Goal: Check status: Check status

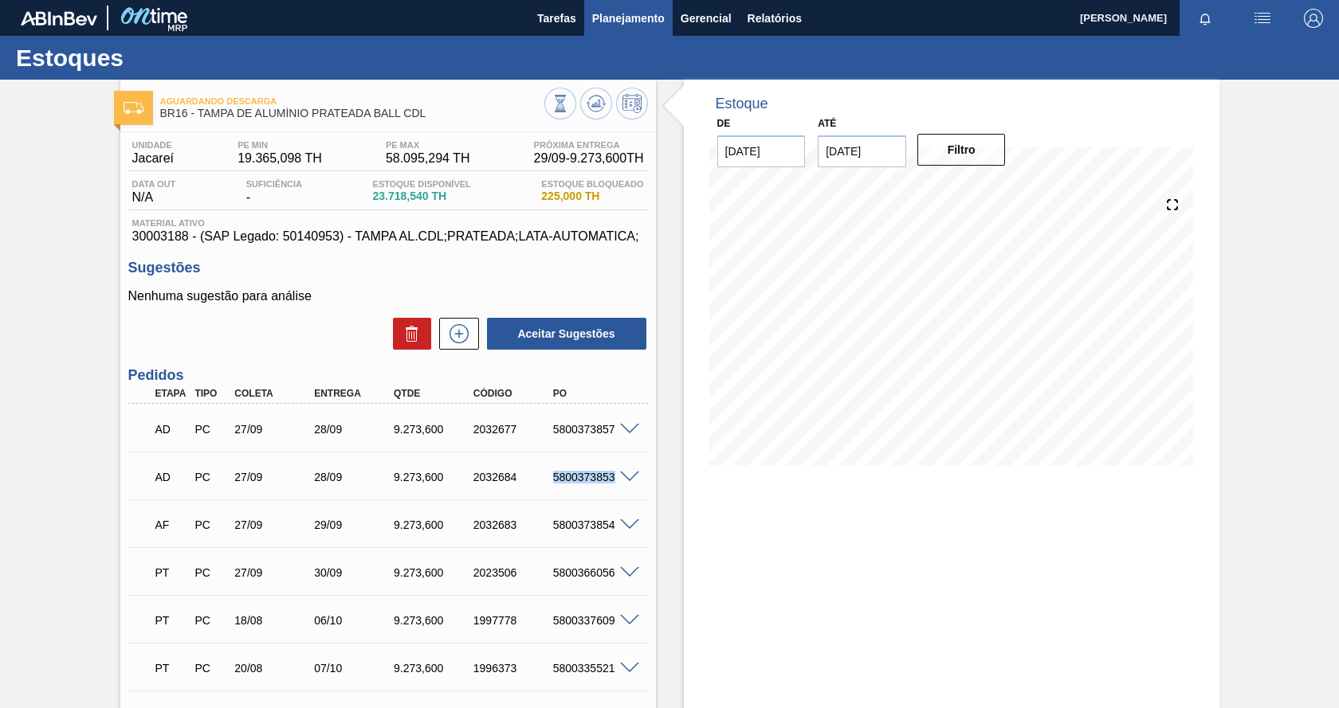
click at [617, 13] on span "Planejamento" at bounding box center [628, 18] width 73 height 19
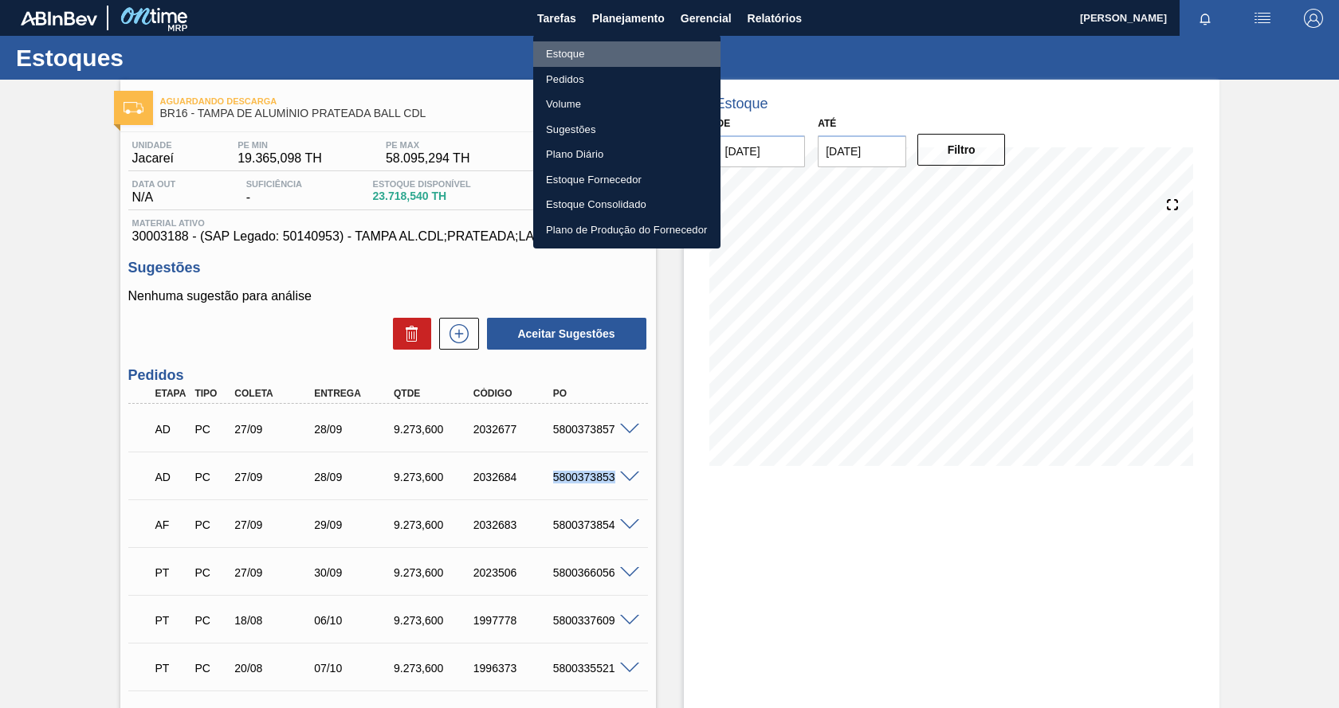
click at [574, 47] on li "Estoque" at bounding box center [626, 53] width 187 height 25
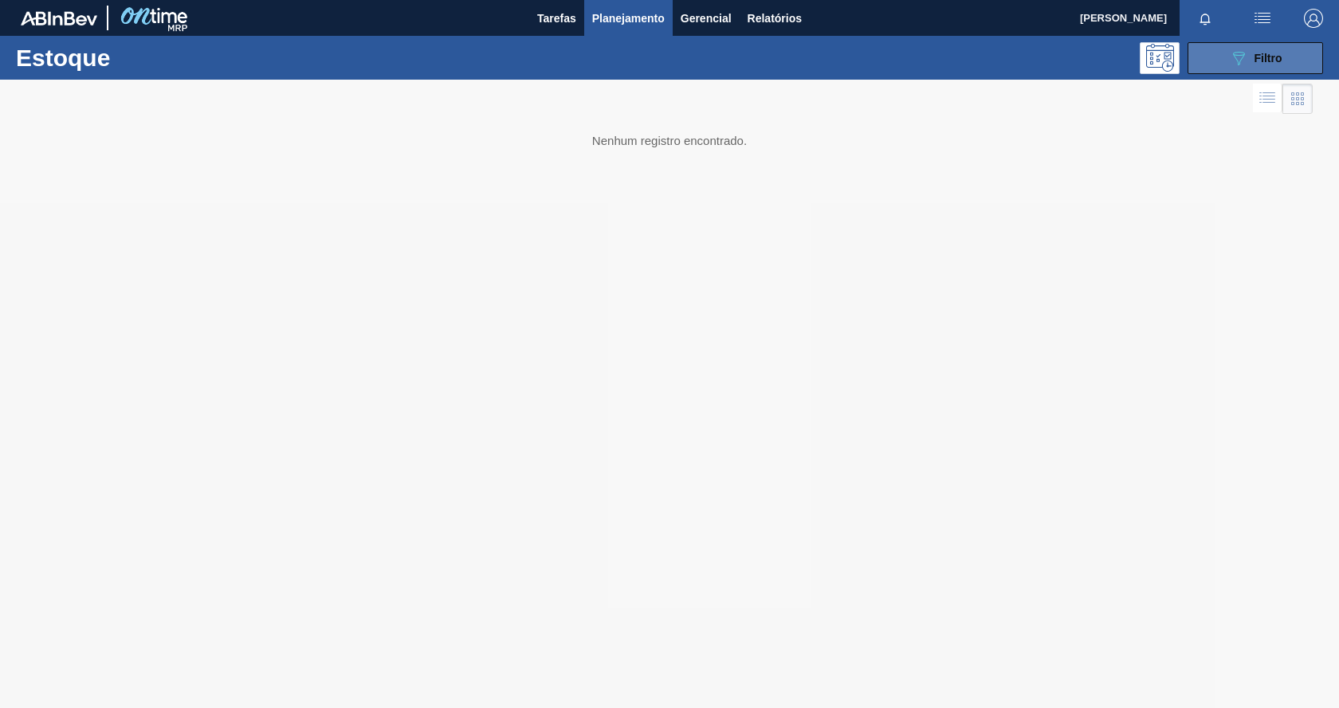
click at [1261, 67] on div "089F7B8B-B2A5-4AFE-B5C0-19BA573D28AC Filtro" at bounding box center [1255, 58] width 53 height 19
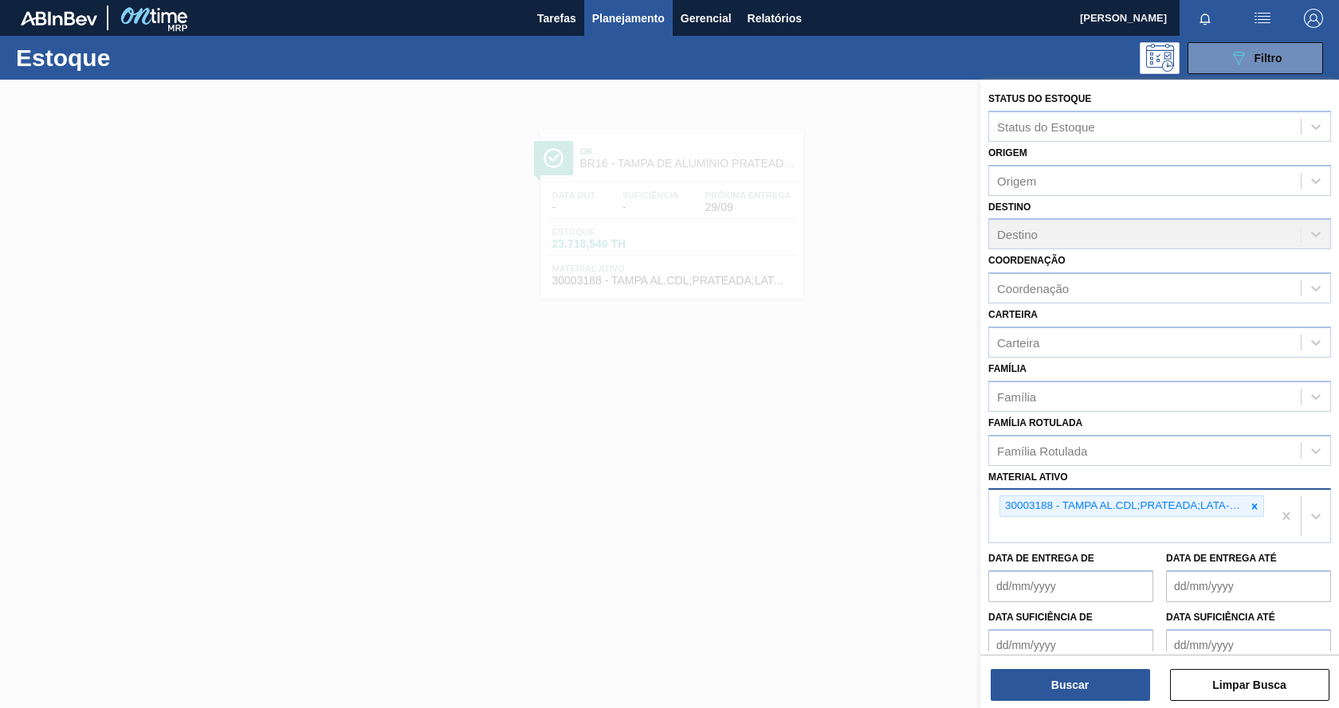
click at [1253, 508] on icon at bounding box center [1255, 507] width 6 height 6
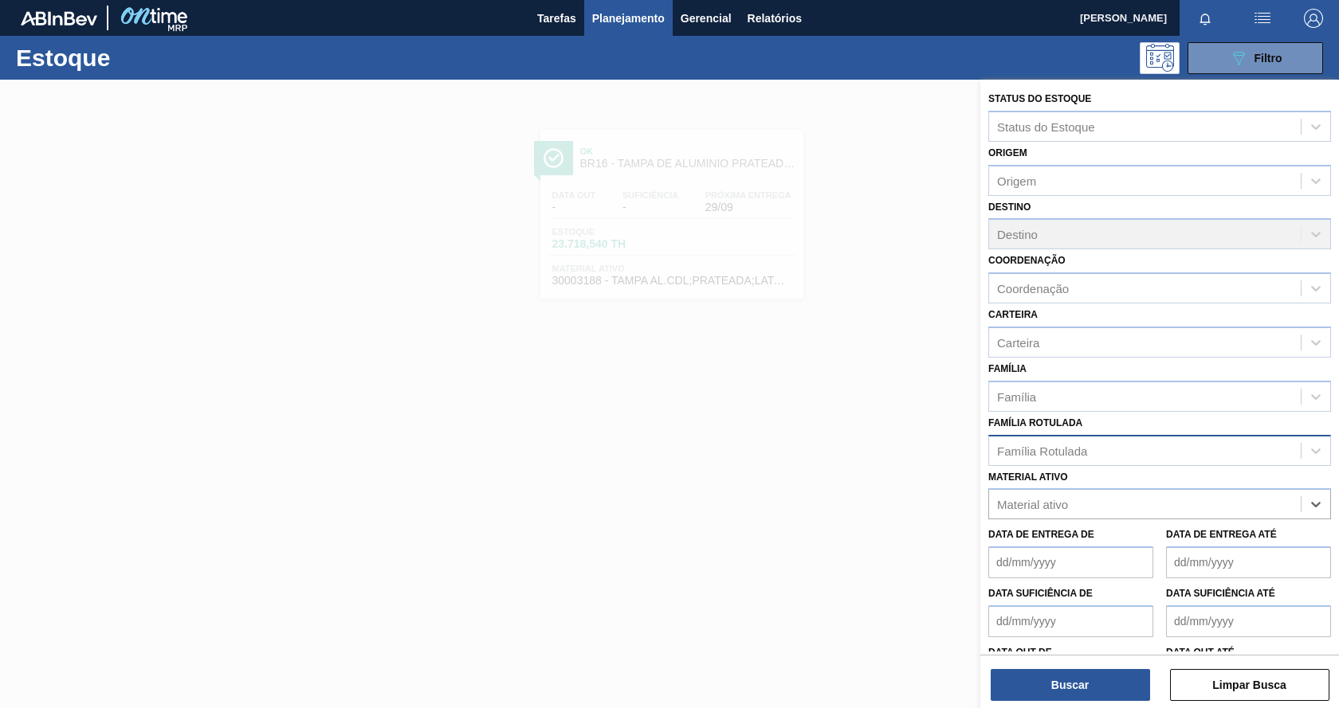
paste ativo "30002293"
type ativo "30002293"
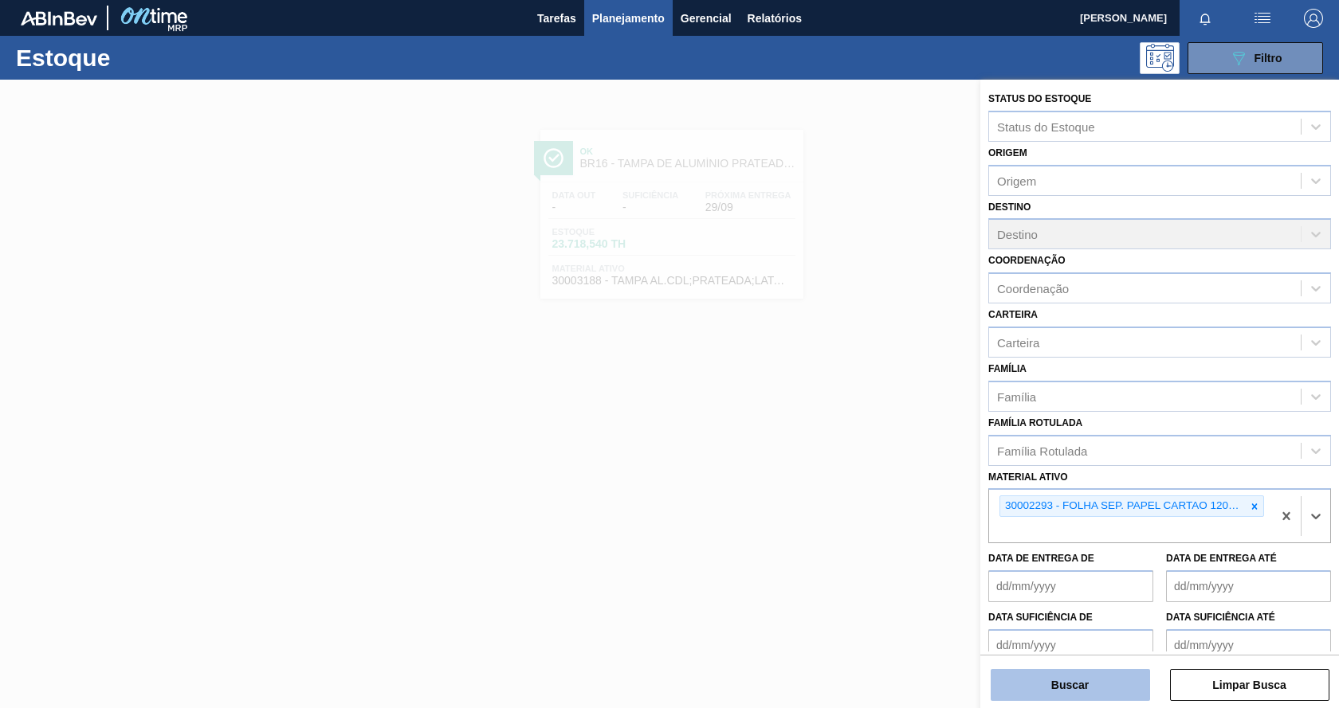
click at [1040, 698] on button "Buscar" at bounding box center [1069, 685] width 159 height 32
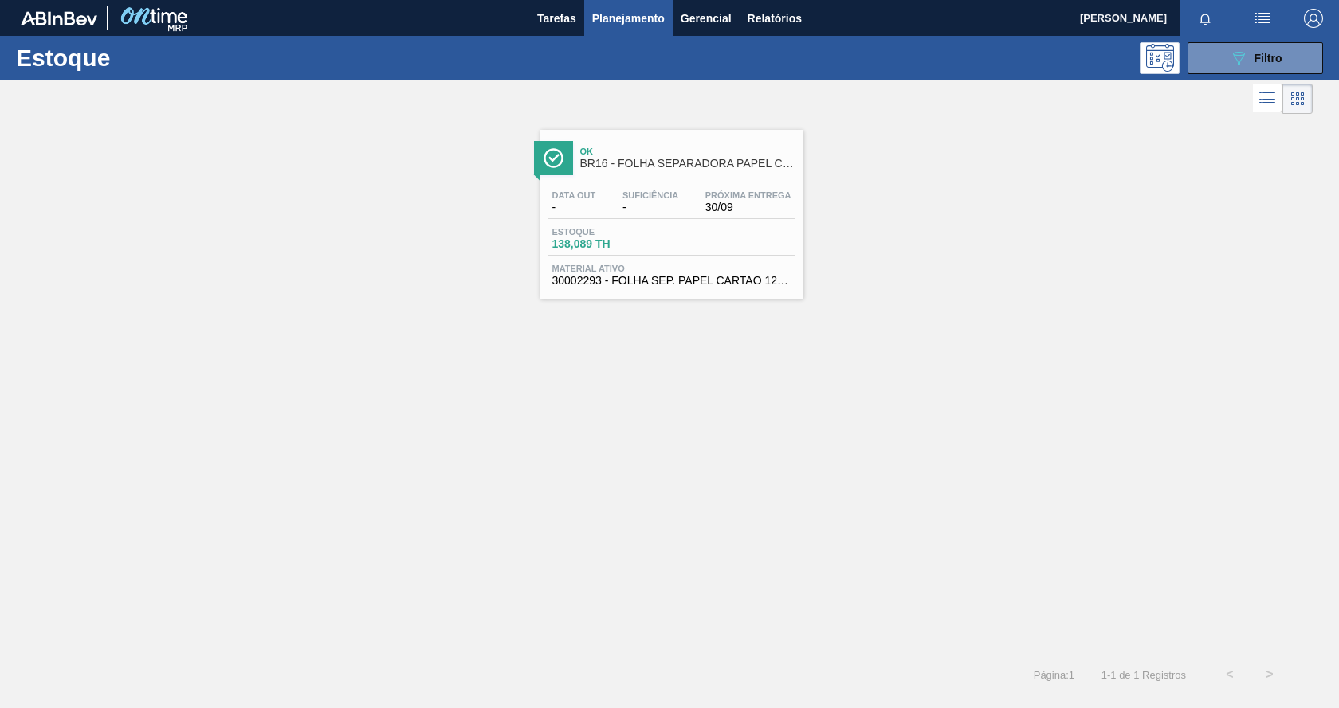
click at [684, 250] on div "Estoque 138,089 TH" at bounding box center [671, 241] width 247 height 29
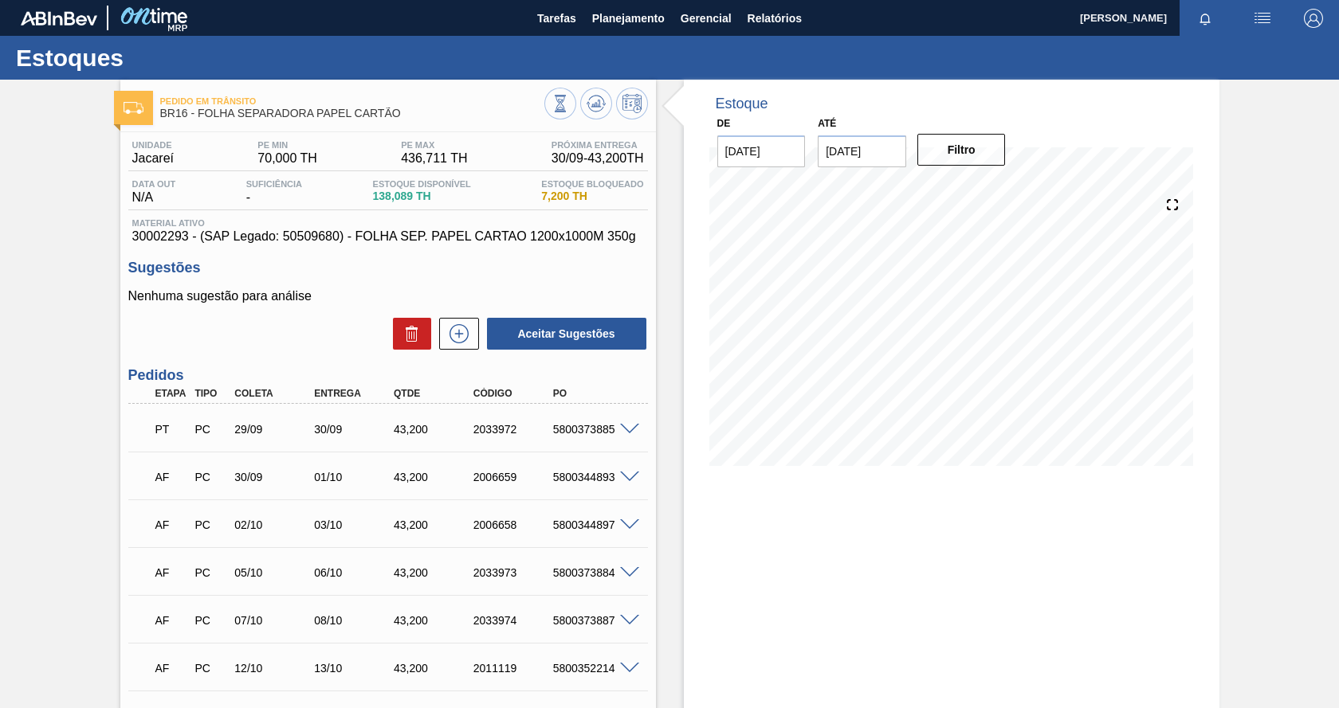
scroll to position [80, 0]
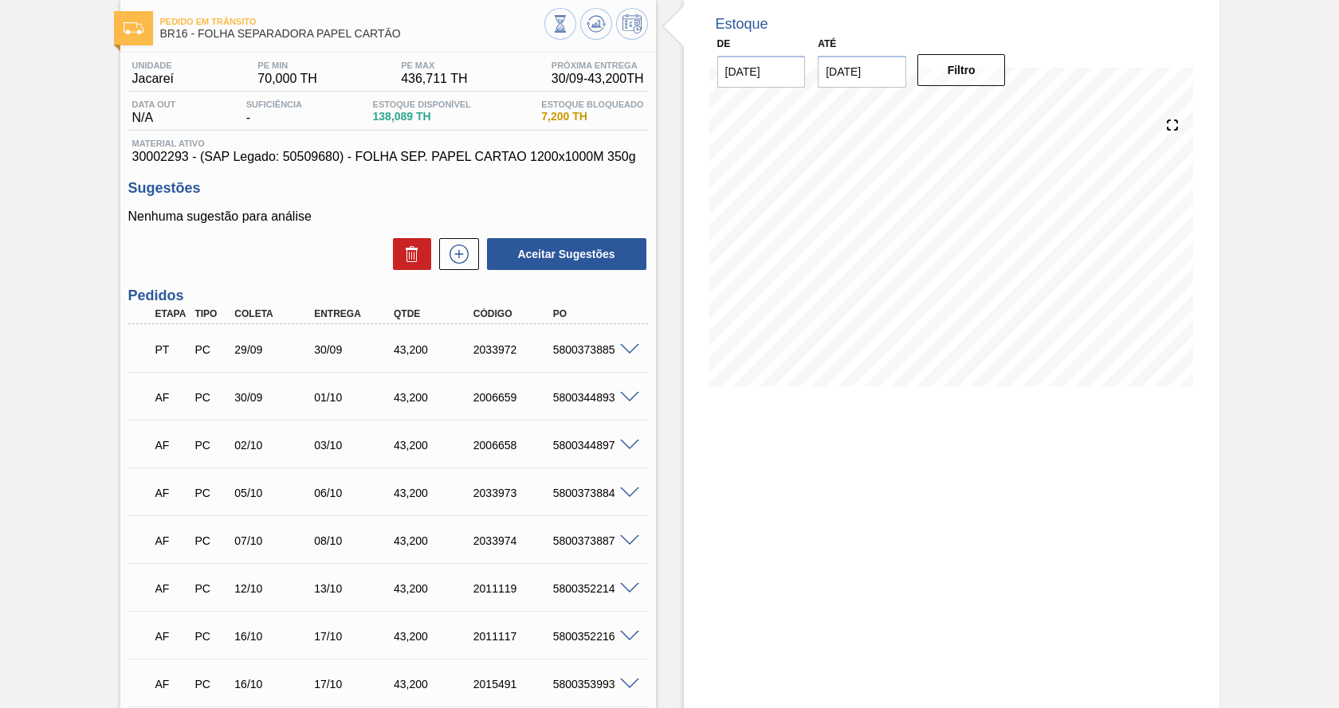
drag, startPoint x: 932, startPoint y: 468, endPoint x: 946, endPoint y: 461, distance: 15.0
click at [933, 468] on div "Estoque De [DATE] Até [DATE] Filtro 10/10 Projeção de Estoque 186.289 [DOMAIN_N…" at bounding box center [951, 705] width 535 height 1411
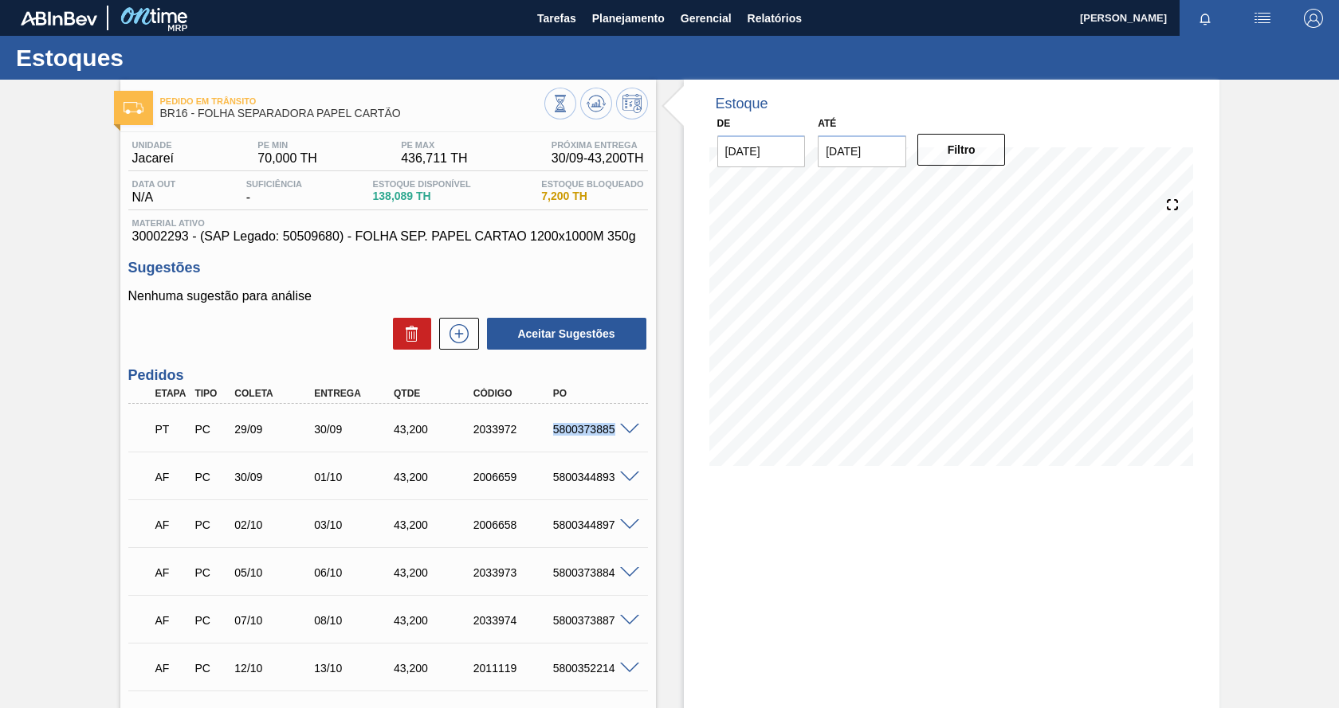
drag, startPoint x: 553, startPoint y: 430, endPoint x: 614, endPoint y: 433, distance: 60.6
click at [614, 433] on div "5800373885" at bounding box center [593, 429] width 88 height 13
copy div "5800373885"
click at [637, 23] on span "Planejamento" at bounding box center [628, 18] width 73 height 19
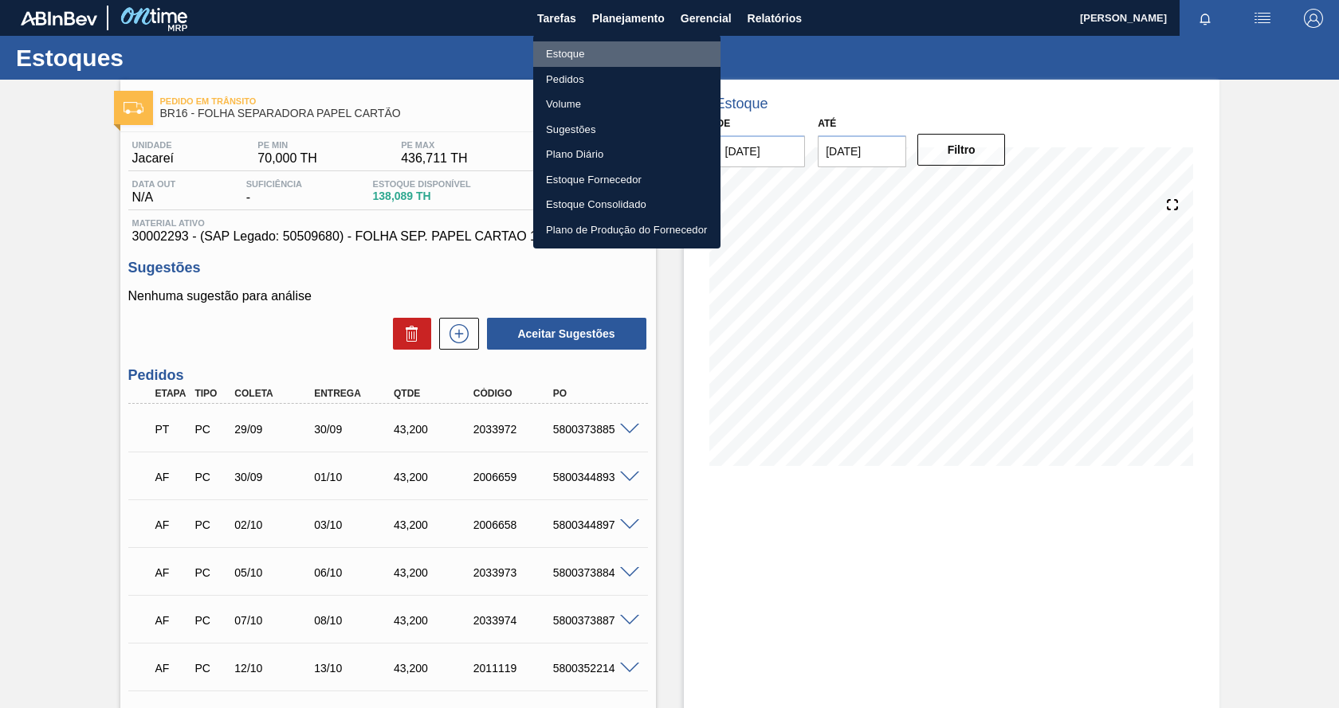
click at [577, 55] on li "Estoque" at bounding box center [626, 53] width 187 height 25
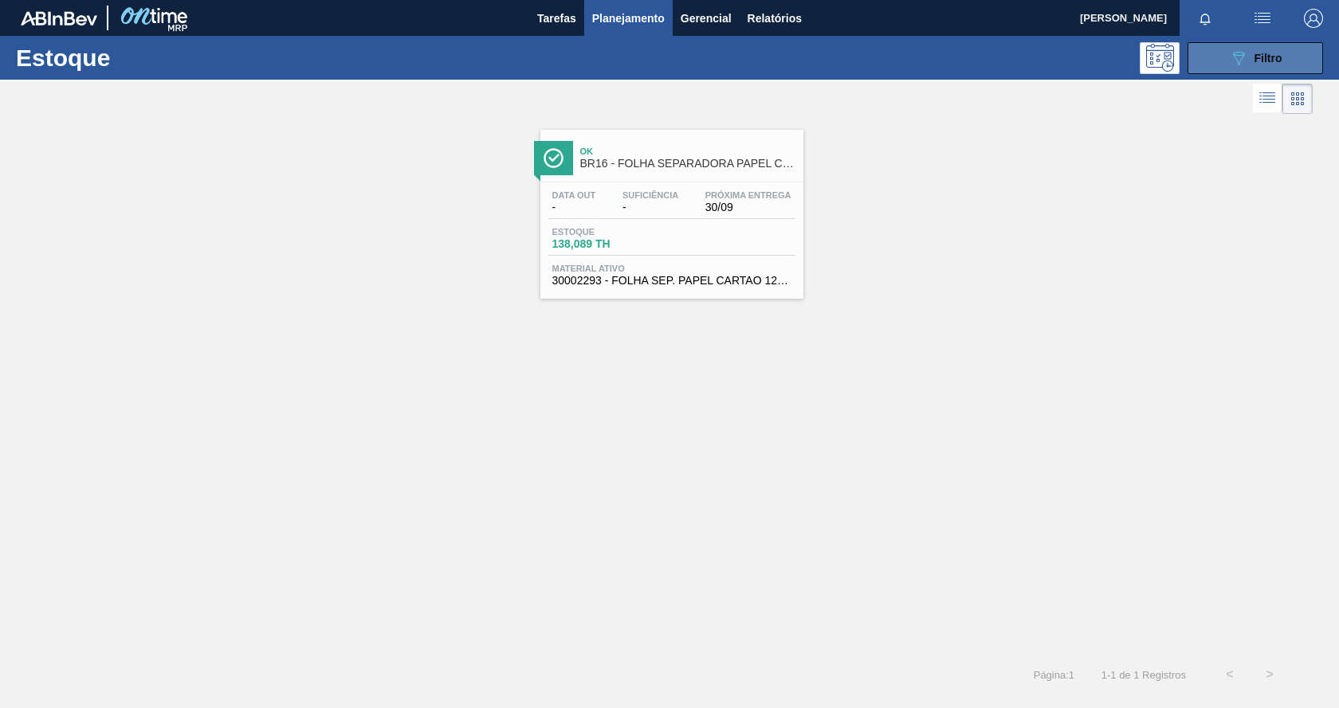
click at [1260, 65] on div "089F7B8B-B2A5-4AFE-B5C0-19BA573D28AC Filtro" at bounding box center [1255, 58] width 53 height 19
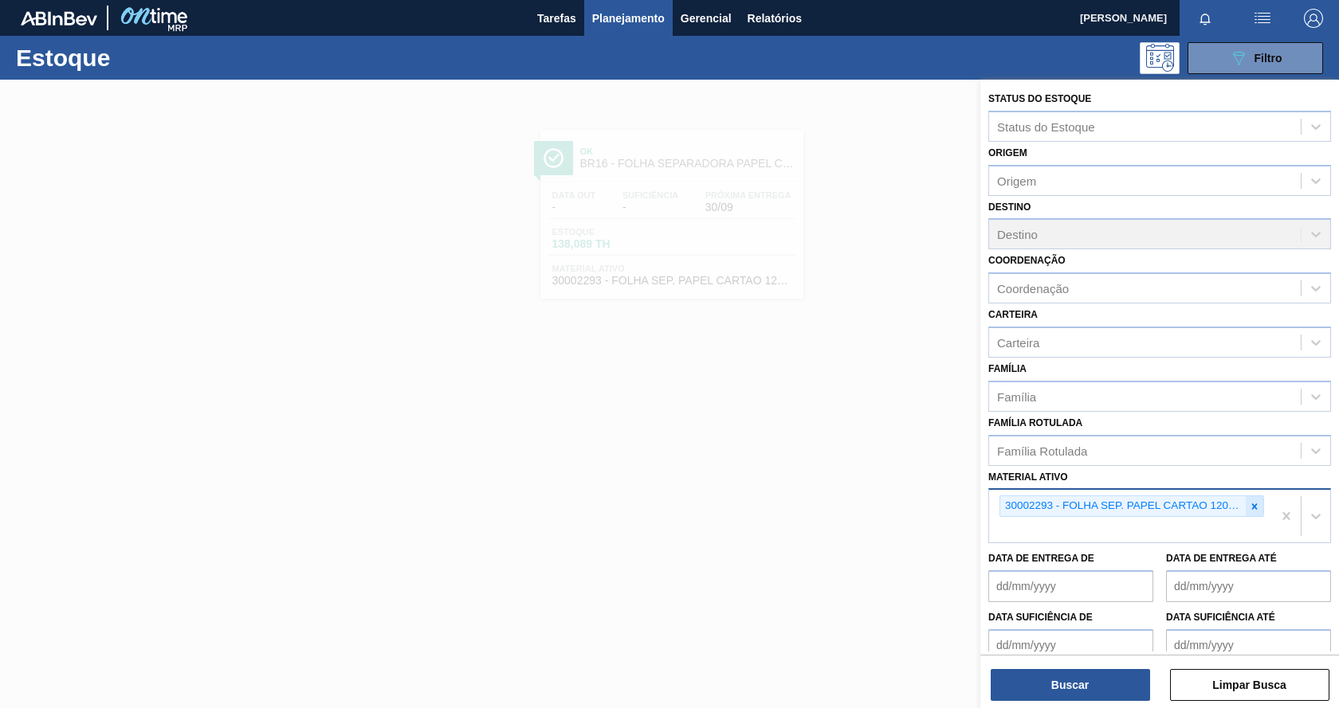
click at [1256, 507] on icon at bounding box center [1254, 506] width 11 height 11
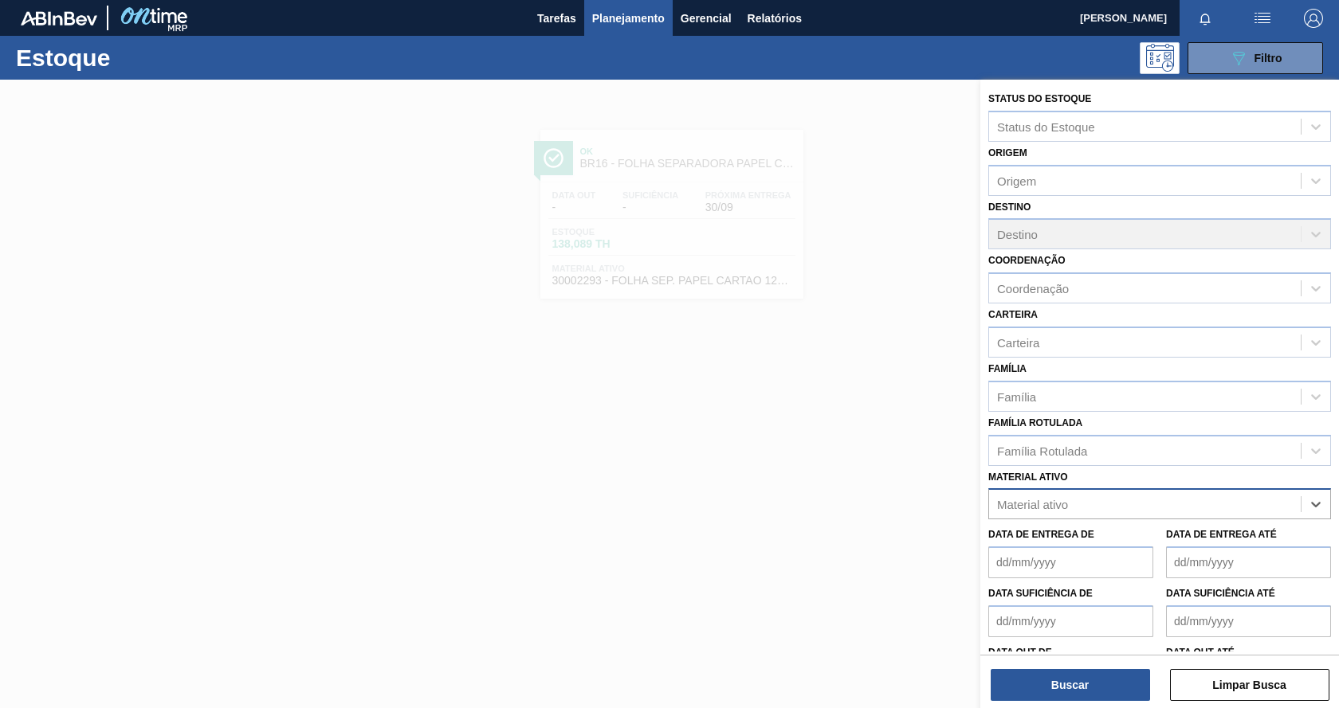
paste ativo "30002702"
type ativo "30002702"
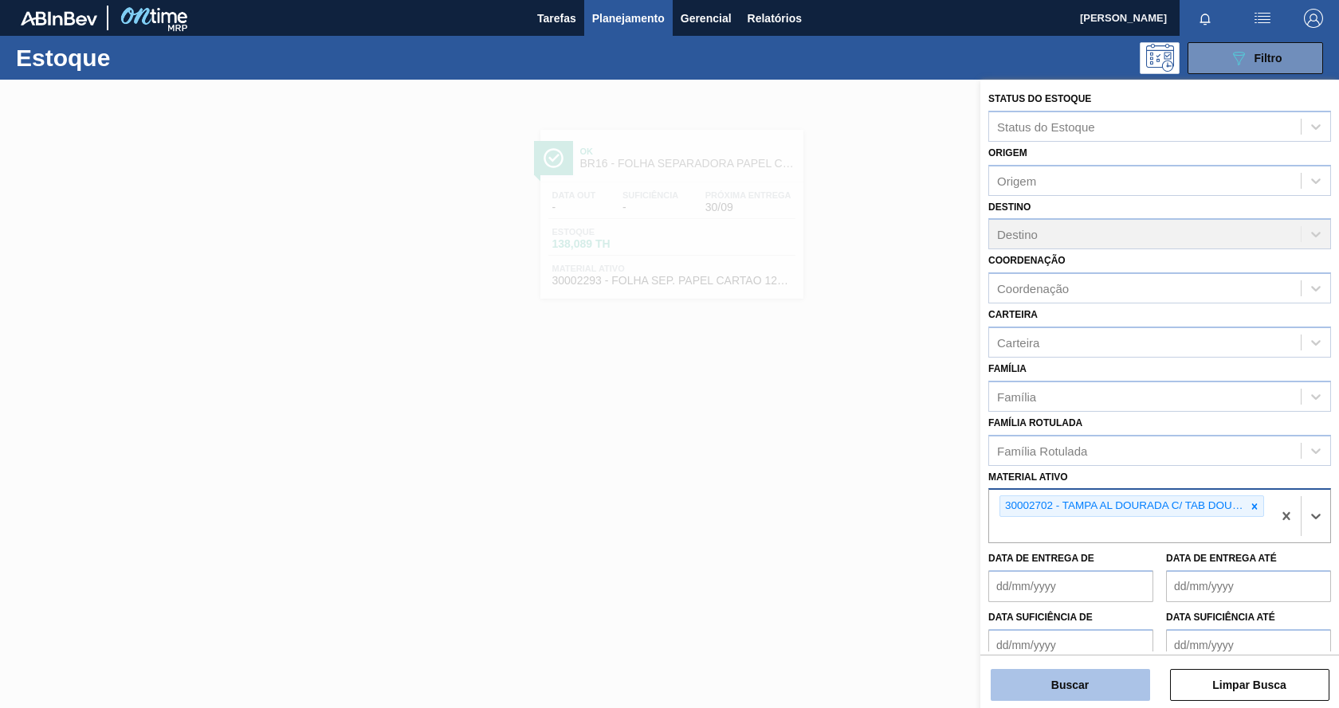
click at [1137, 696] on button "Buscar" at bounding box center [1069, 685] width 159 height 32
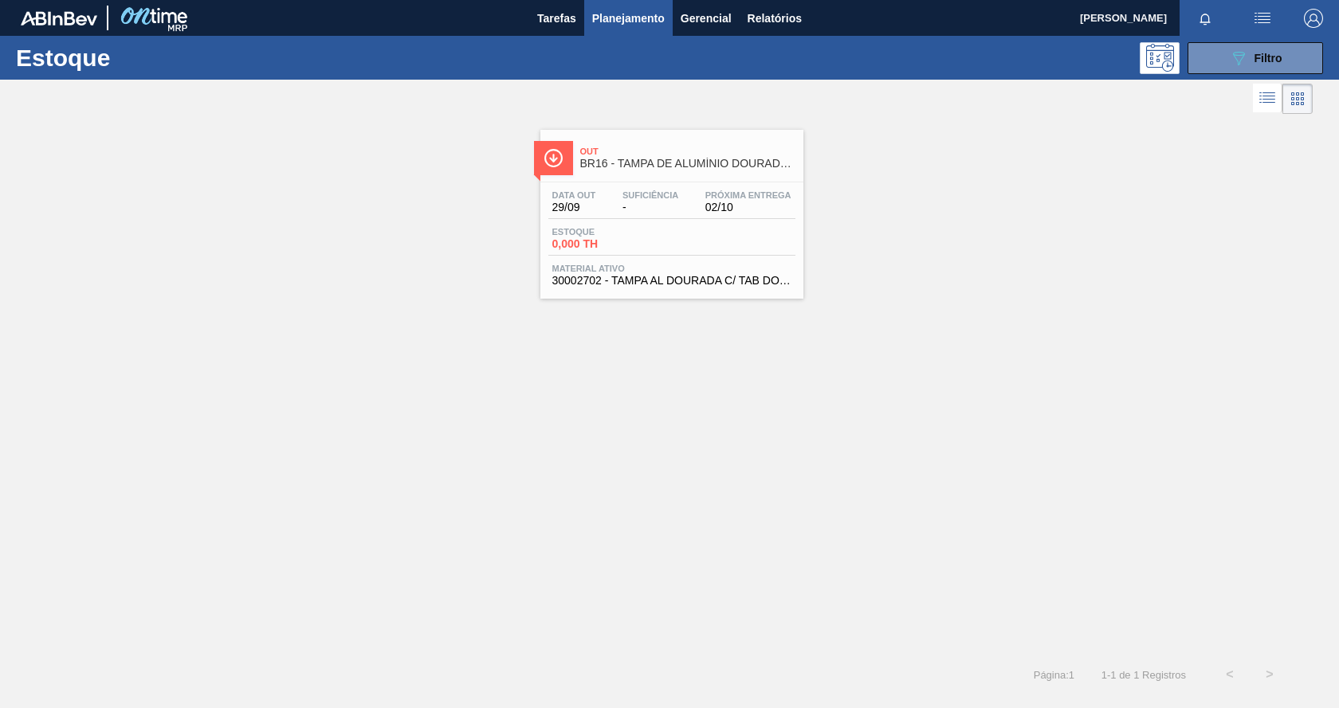
click at [737, 257] on div "Data [DATE] Suficiência - Próxima Entrega 02/10 Estoque 0,000 TH Material ativo…" at bounding box center [671, 236] width 263 height 108
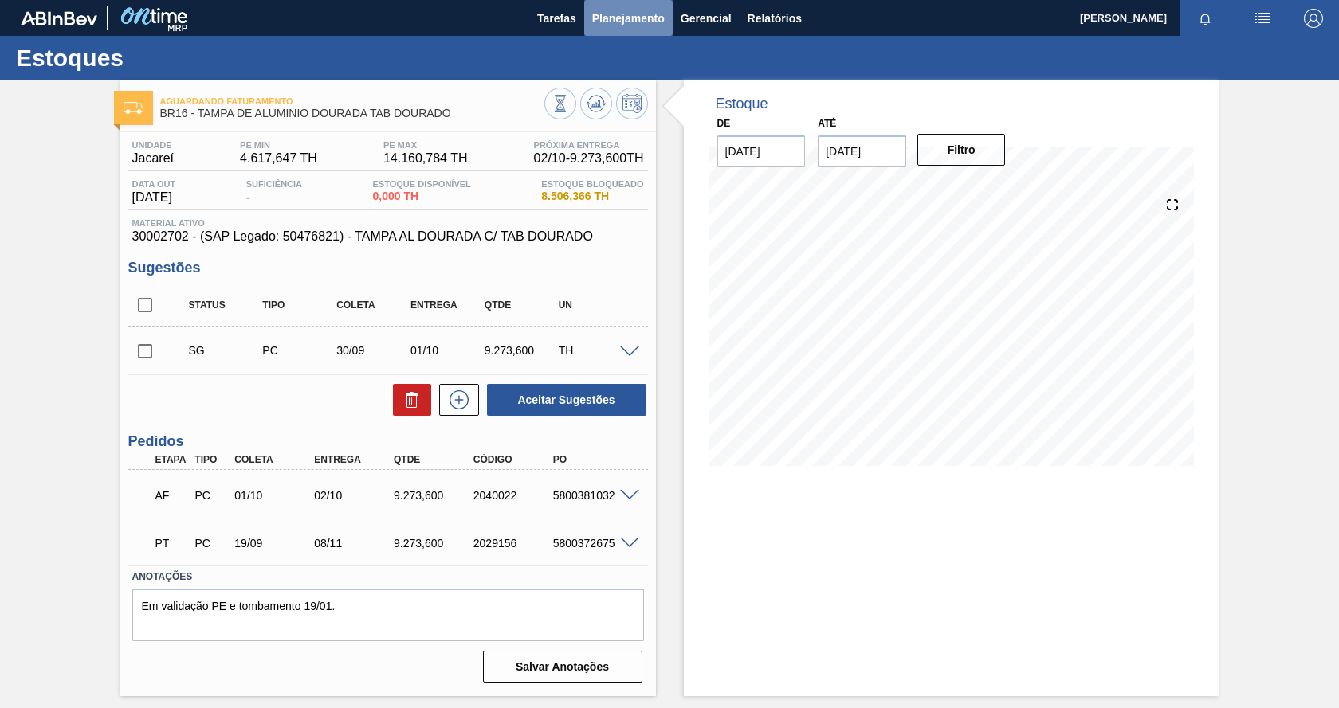
click at [621, 18] on span "Planejamento" at bounding box center [628, 18] width 73 height 19
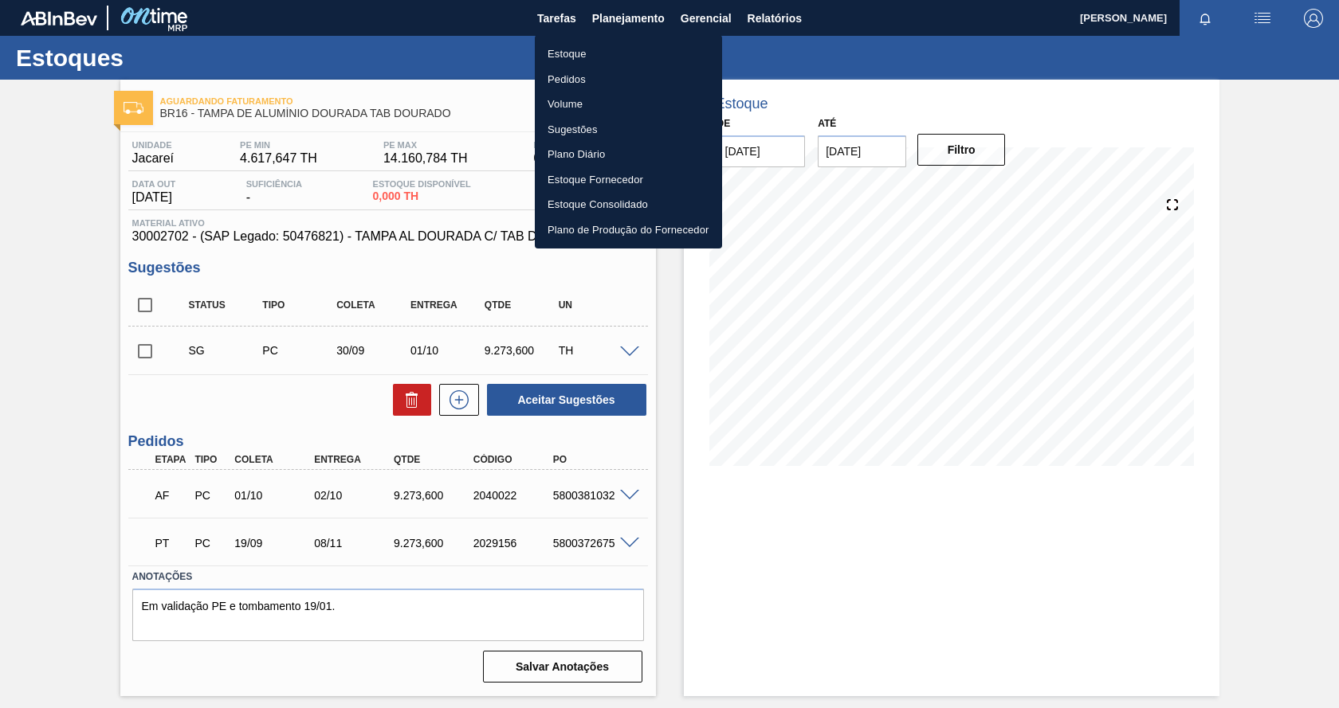
click at [582, 52] on li "Estoque" at bounding box center [628, 53] width 187 height 25
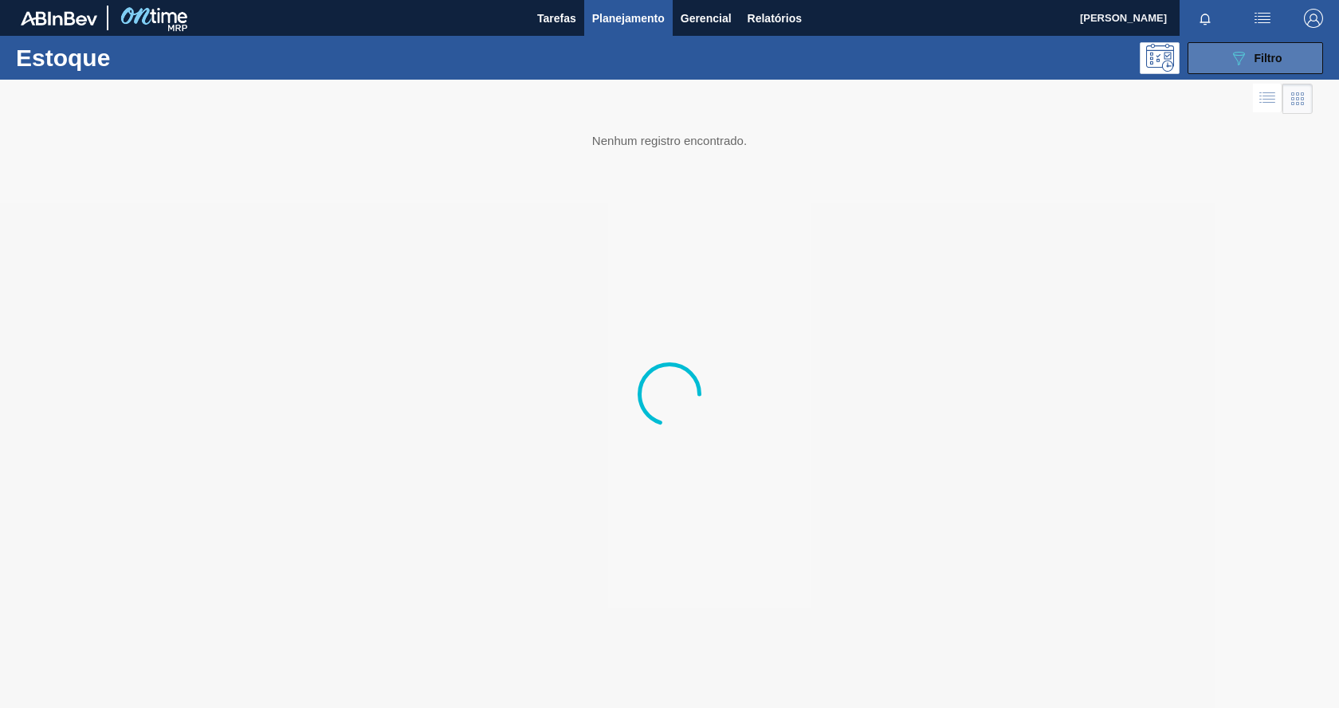
click at [1217, 61] on button "089F7B8B-B2A5-4AFE-B5C0-19BA573D28AC Filtro" at bounding box center [1254, 58] width 135 height 32
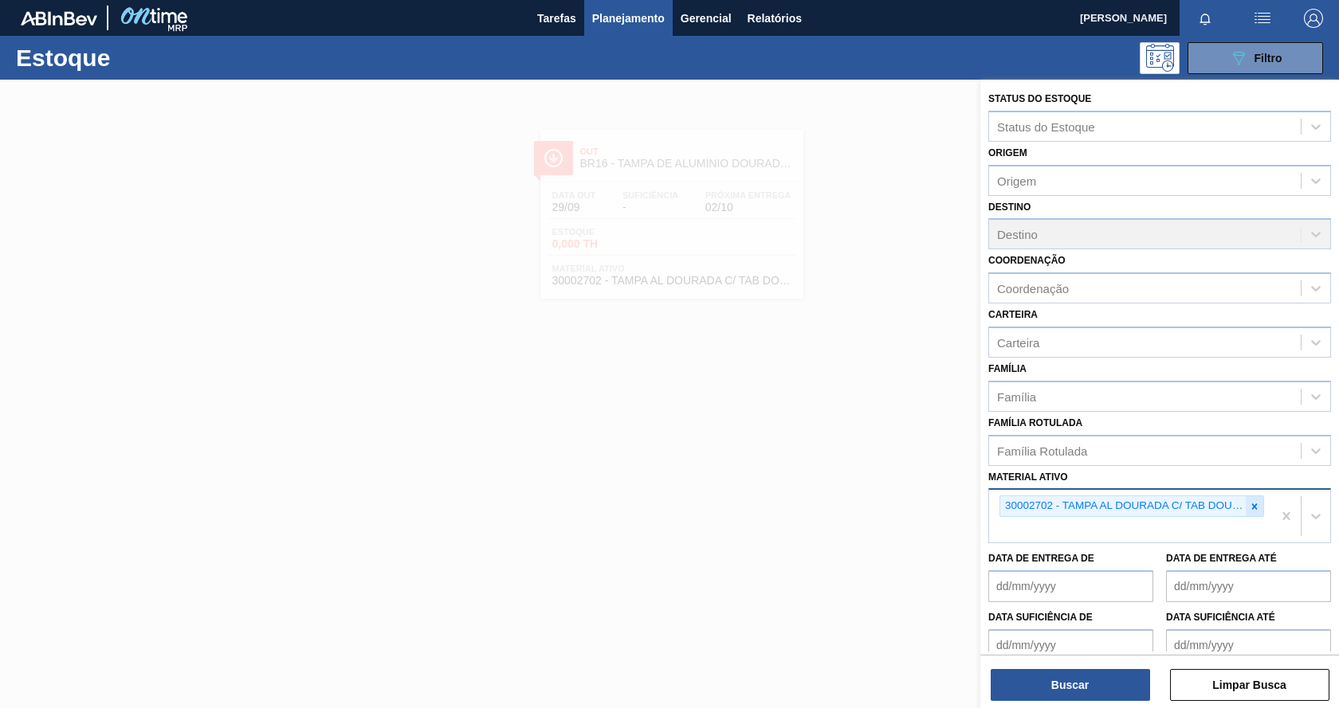
click at [1252, 506] on icon at bounding box center [1255, 507] width 6 height 6
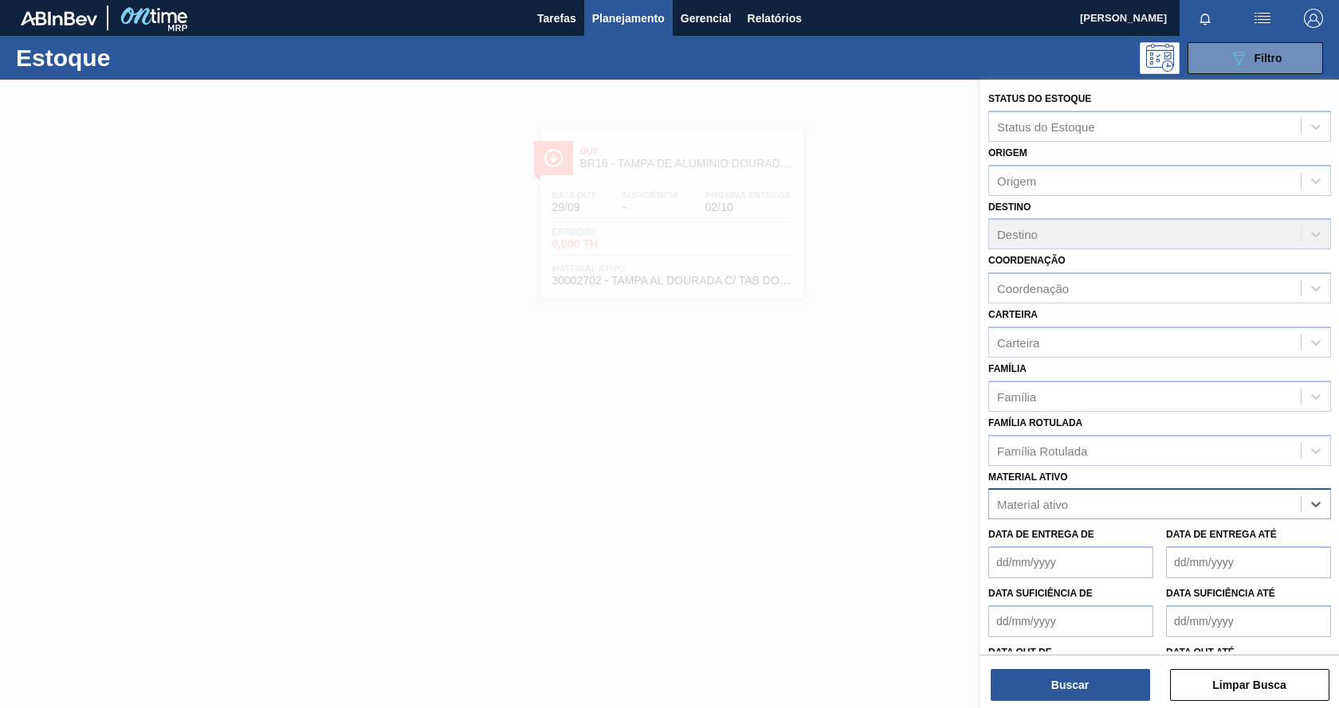
paste ativo "30003188"
type ativo "30003188"
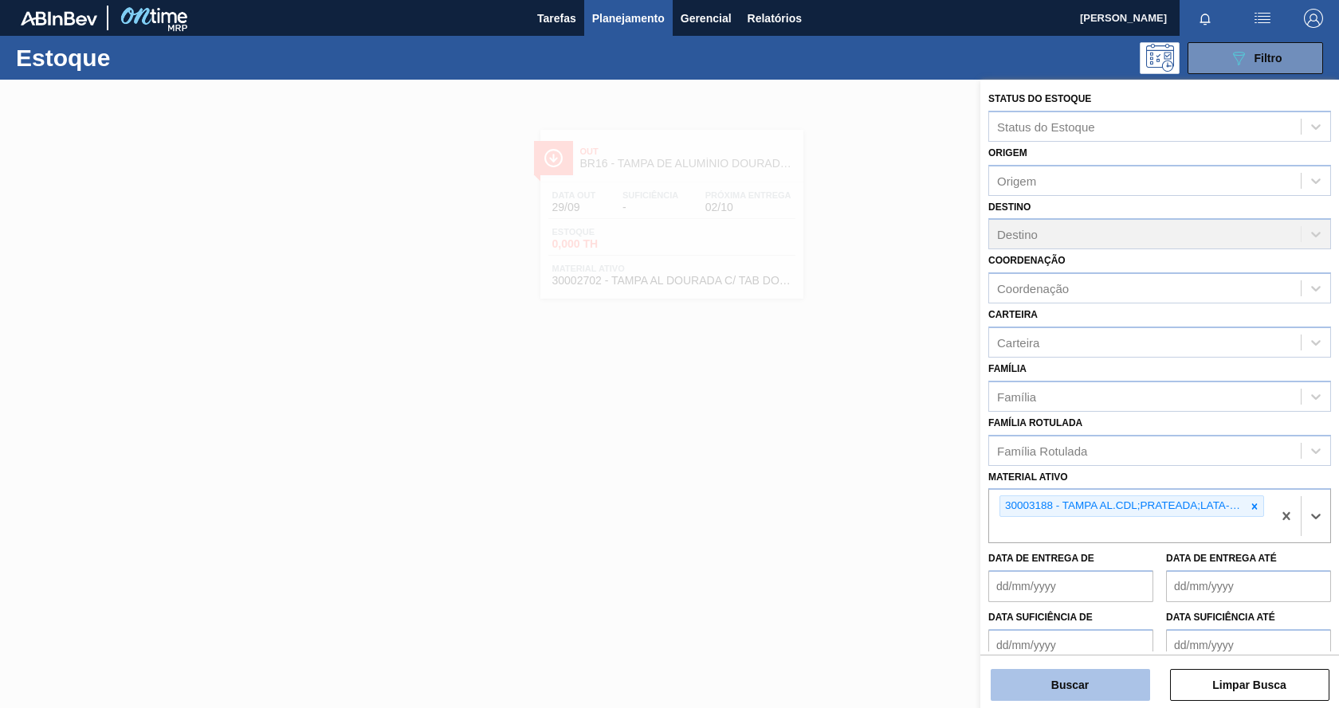
click at [1069, 692] on button "Buscar" at bounding box center [1069, 685] width 159 height 32
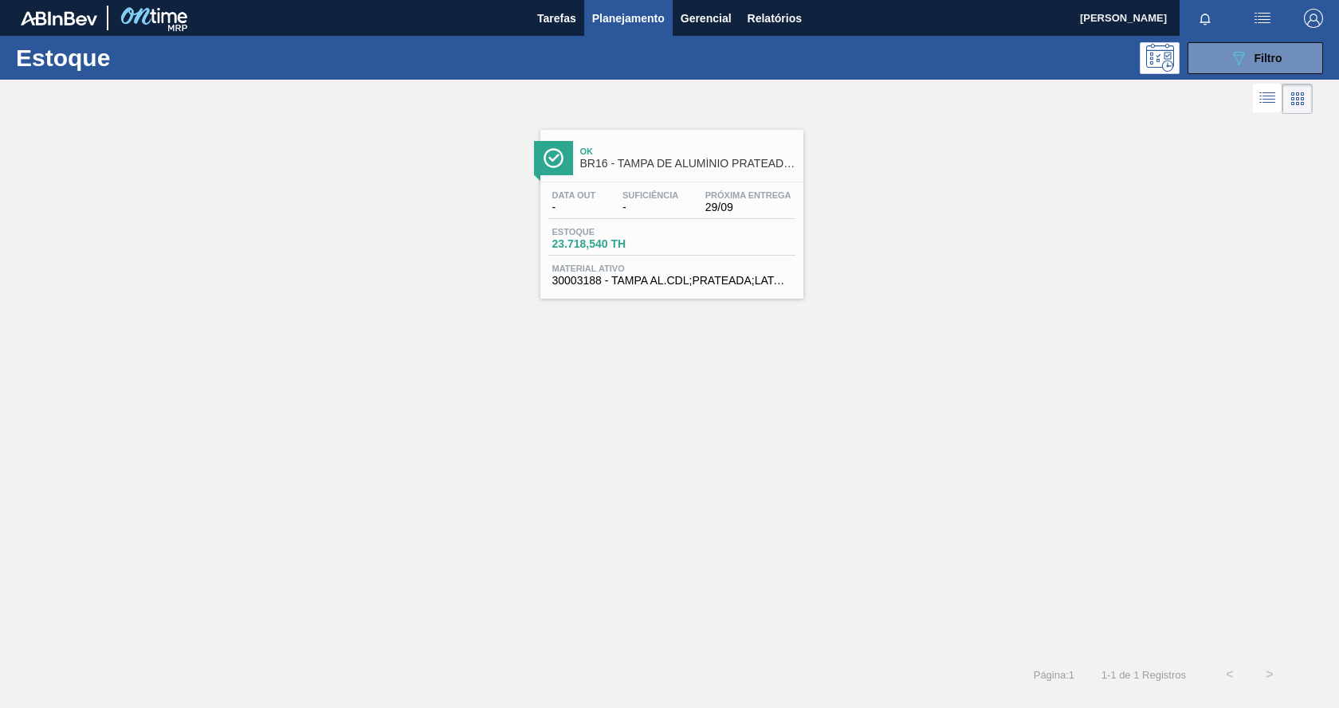
click at [681, 240] on div "Estoque 23.718,540 TH" at bounding box center [671, 241] width 247 height 29
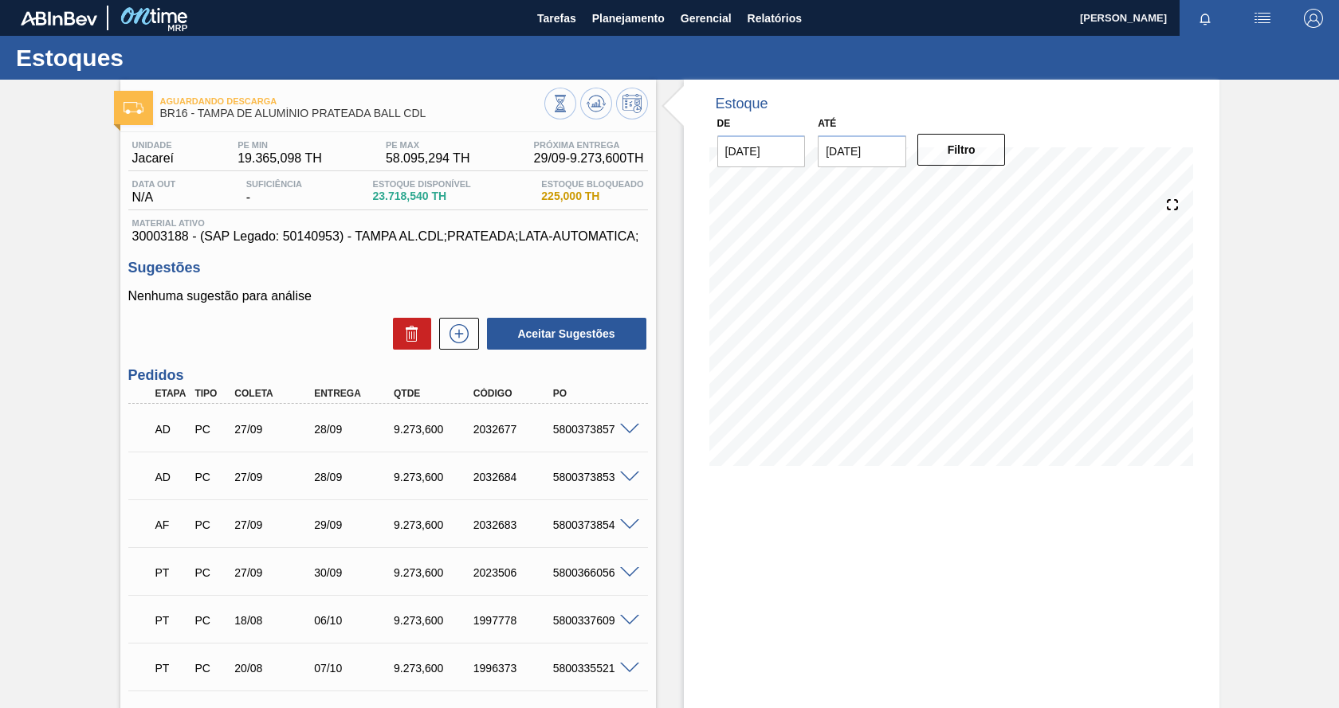
scroll to position [80, 0]
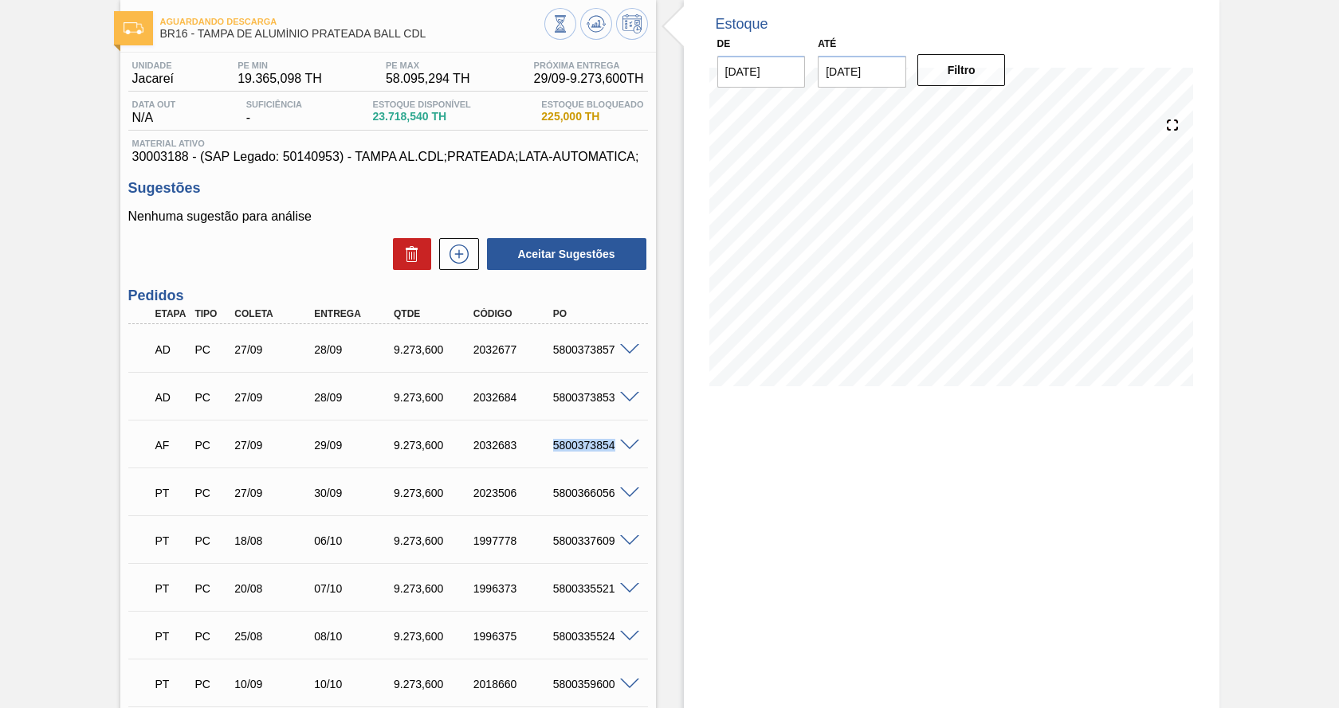
drag, startPoint x: 551, startPoint y: 446, endPoint x: 614, endPoint y: 439, distance: 63.4
click at [614, 439] on div "AF PC 27/09 29/09 9.273,[PHONE_NUMBER] 5800373854" at bounding box center [387, 444] width 519 height 40
copy div "5800373854"
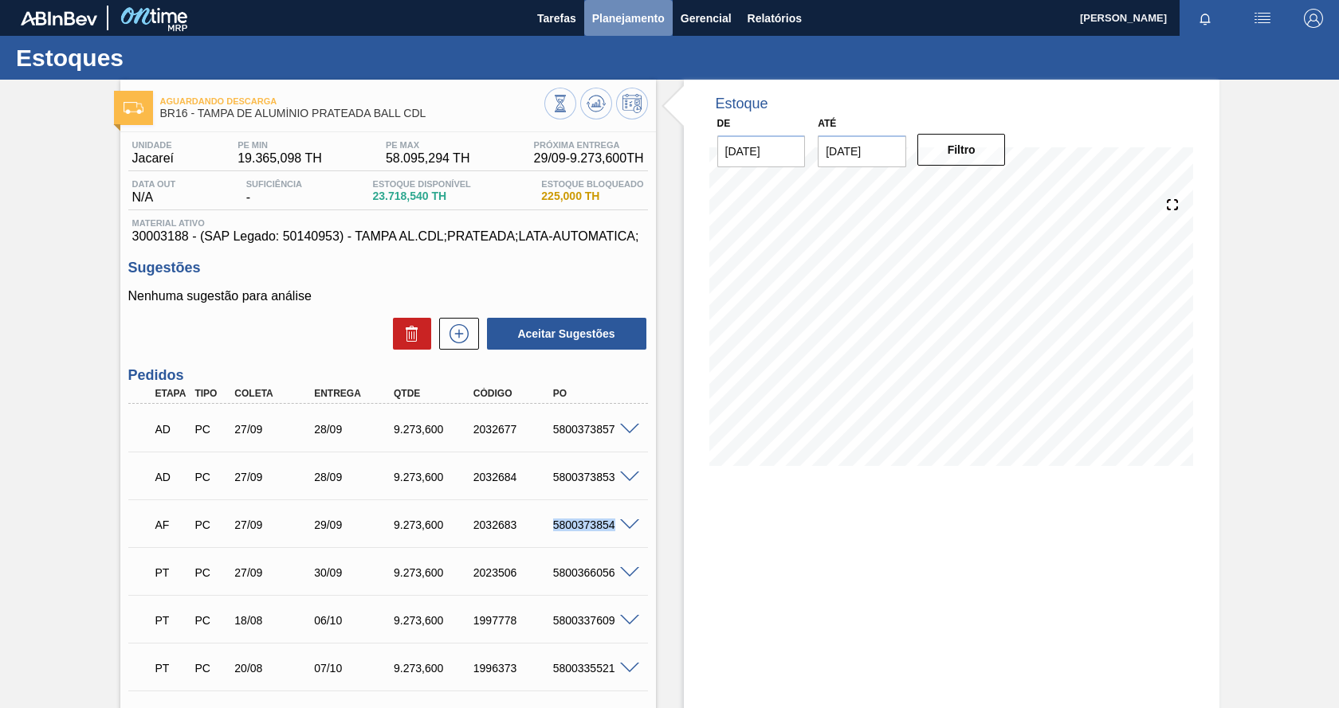
click at [626, 12] on span "Planejamento" at bounding box center [628, 18] width 73 height 19
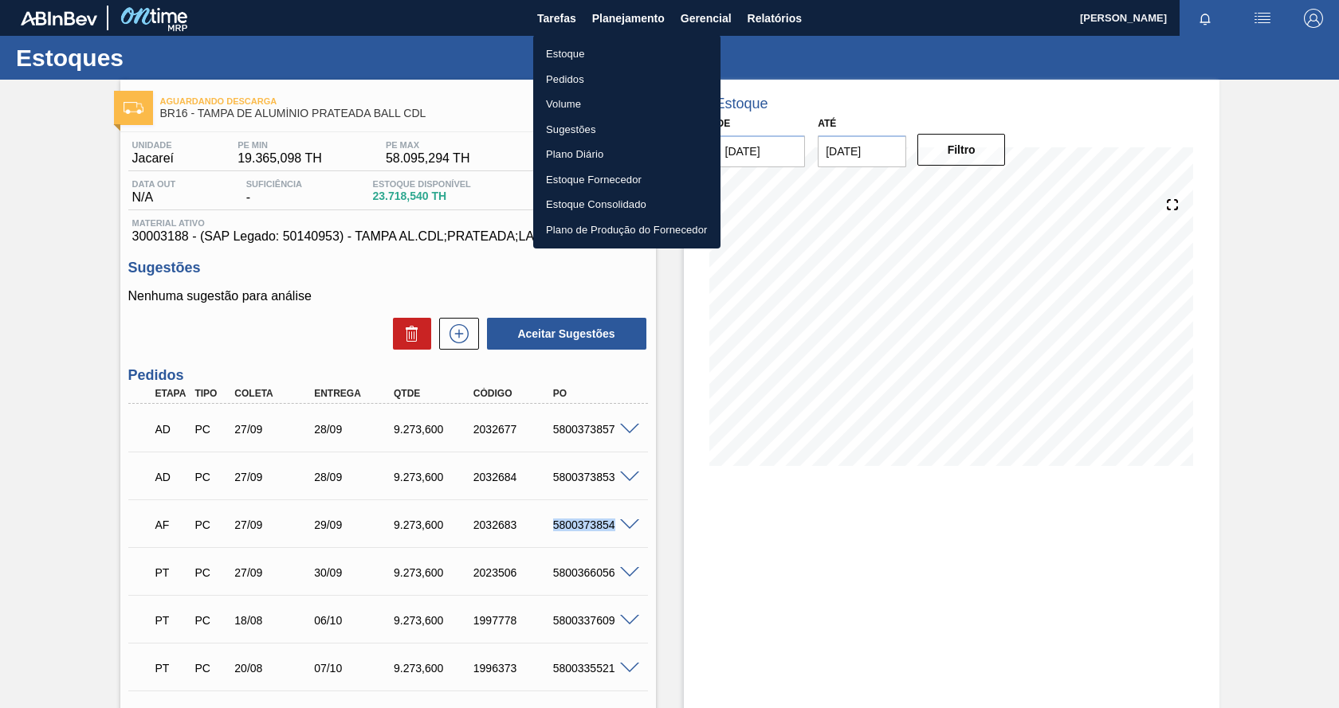
click at [567, 57] on li "Estoque" at bounding box center [626, 53] width 187 height 25
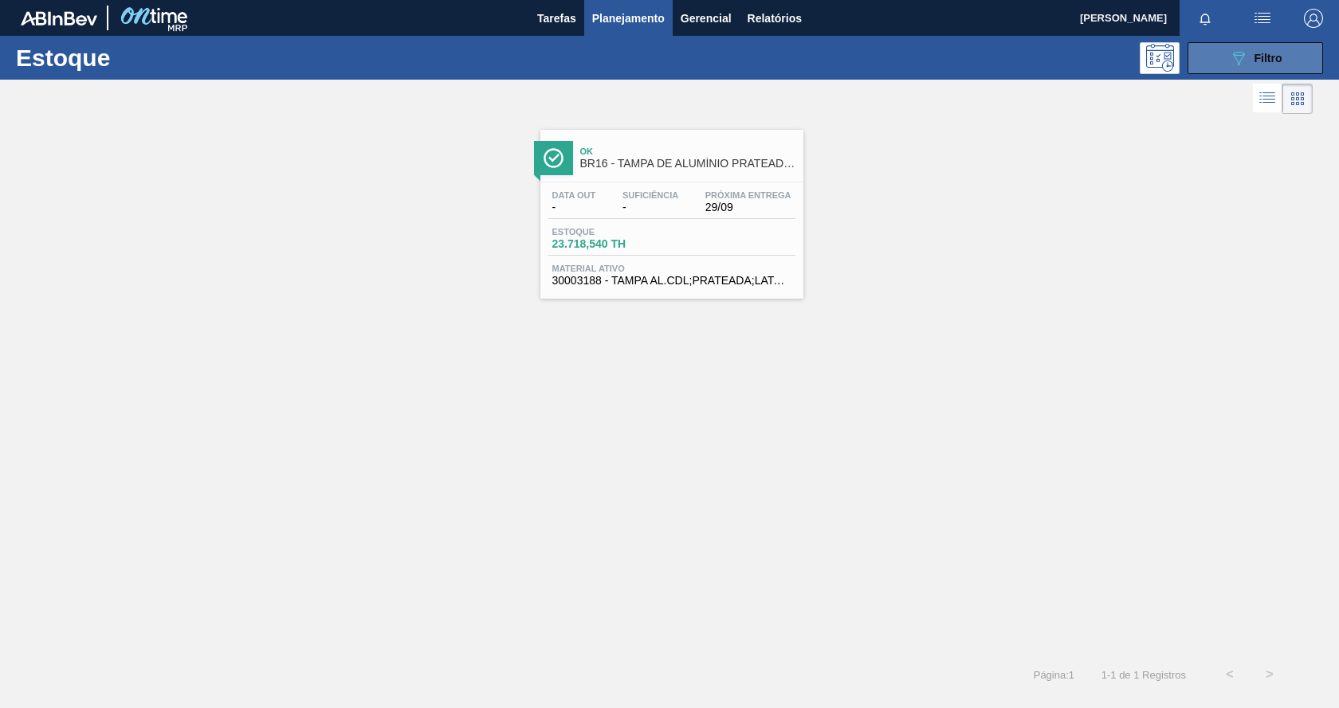
click at [1220, 68] on button "089F7B8B-B2A5-4AFE-B5C0-19BA573D28AC Filtro" at bounding box center [1254, 58] width 135 height 32
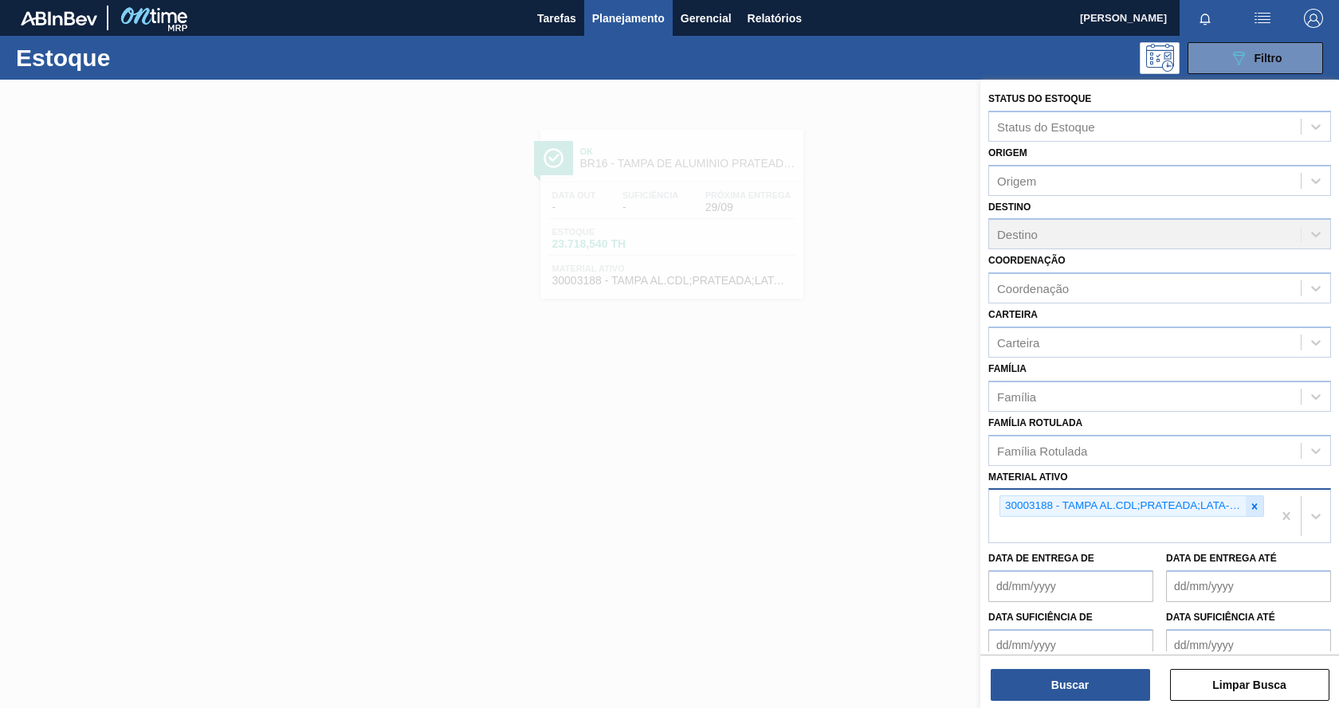
click at [1255, 505] on icon at bounding box center [1254, 506] width 11 height 11
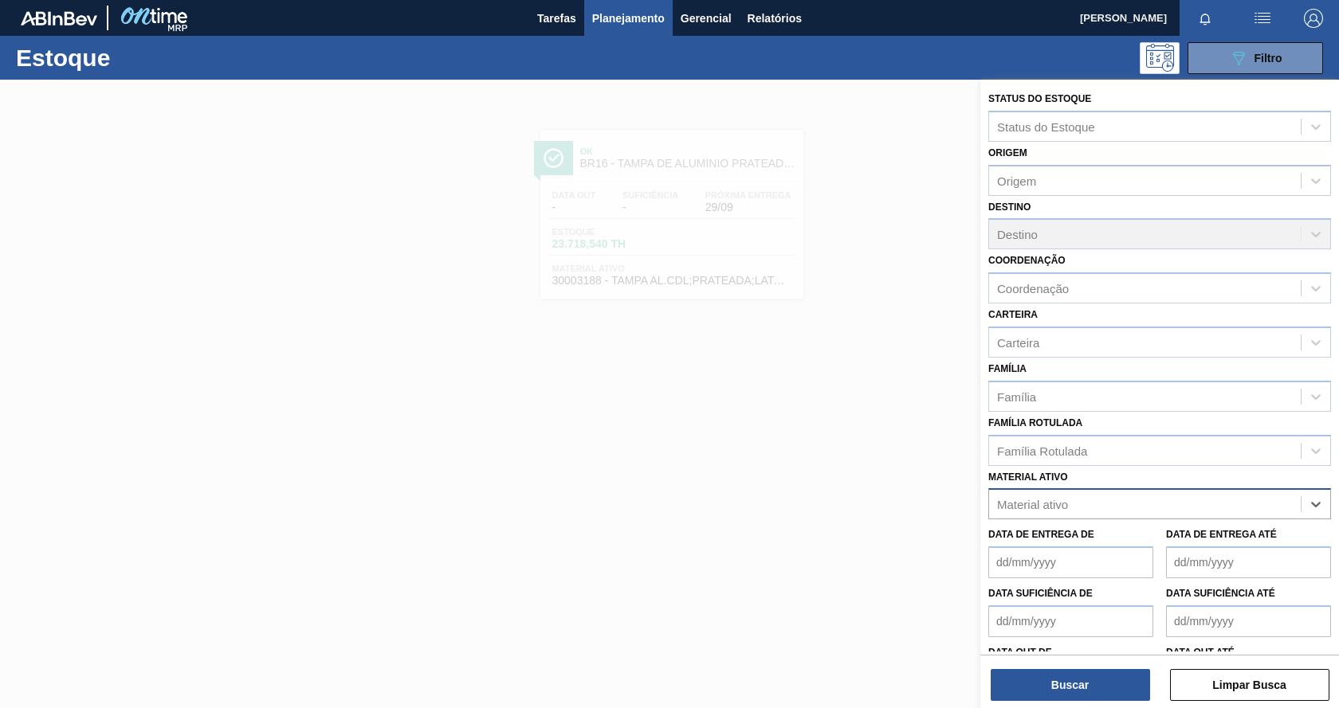
paste ativo "5800373854"
type ativo "5800373854"
